Goal: Task Accomplishment & Management: Use online tool/utility

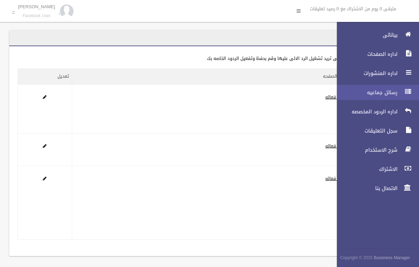
click at [393, 91] on span "رسائل جماعيه" at bounding box center [365, 92] width 68 height 7
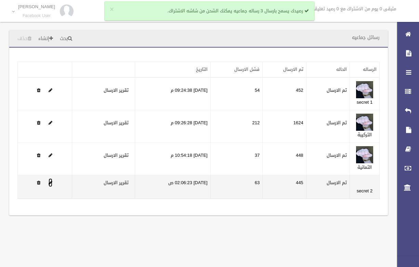
click at [51, 183] on span at bounding box center [51, 182] width 4 height 4
